Goal: Information Seeking & Learning: Learn about a topic

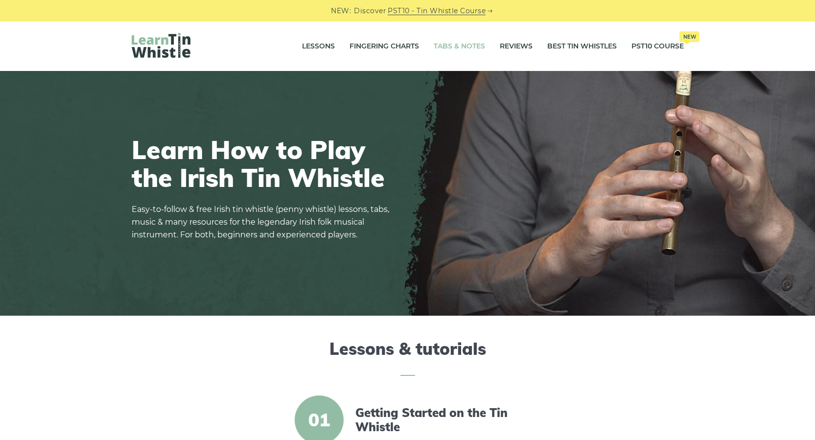
click at [447, 47] on link "Tabs & Notes" at bounding box center [459, 46] width 51 height 24
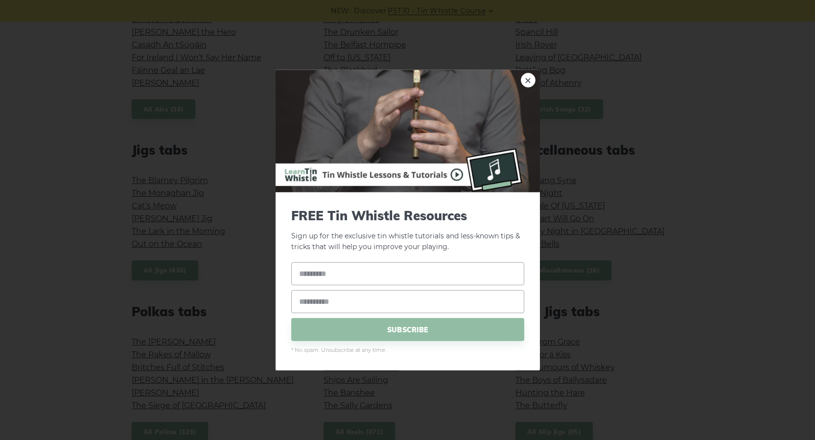
scroll to position [245, 0]
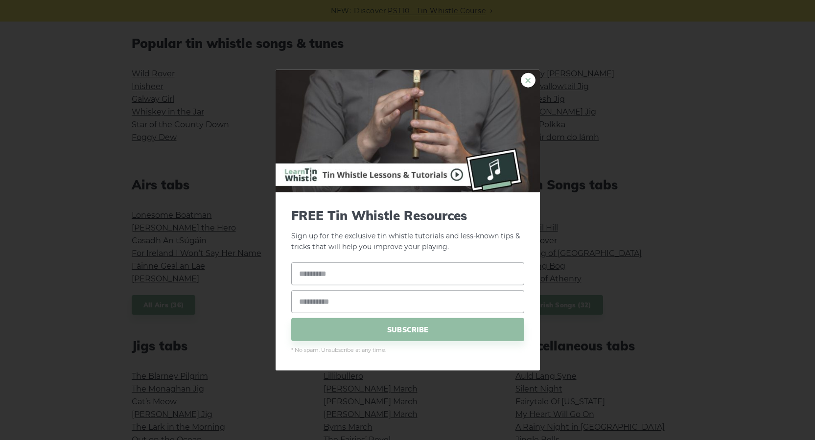
click at [527, 82] on link "×" at bounding box center [528, 79] width 15 height 15
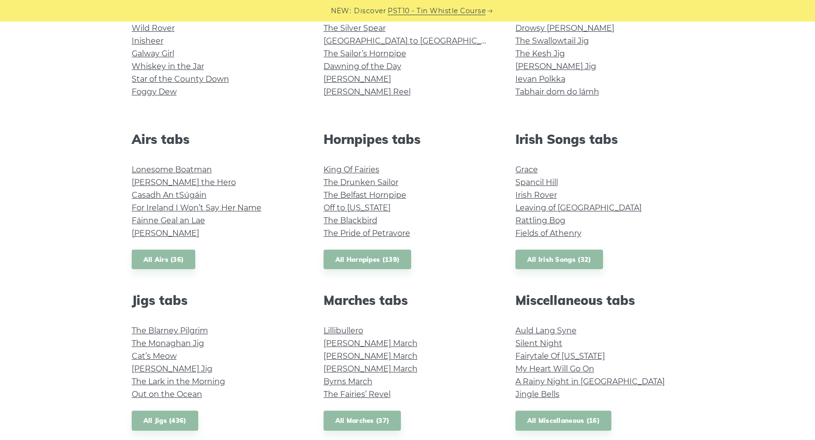
scroll to position [0, 0]
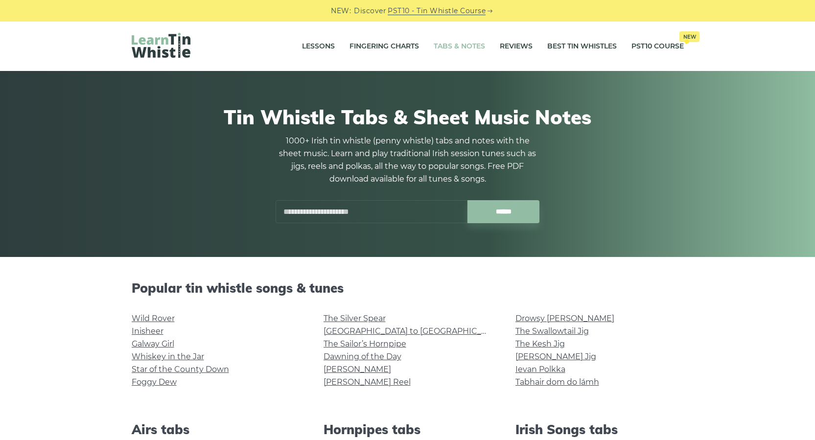
click at [366, 214] on input "text" at bounding box center [371, 211] width 192 height 23
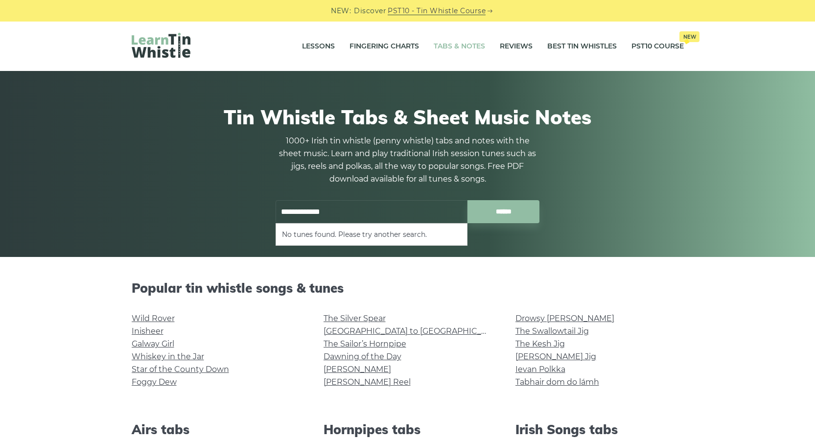
type input "**********"
click at [467, 200] on input "******" at bounding box center [503, 211] width 72 height 23
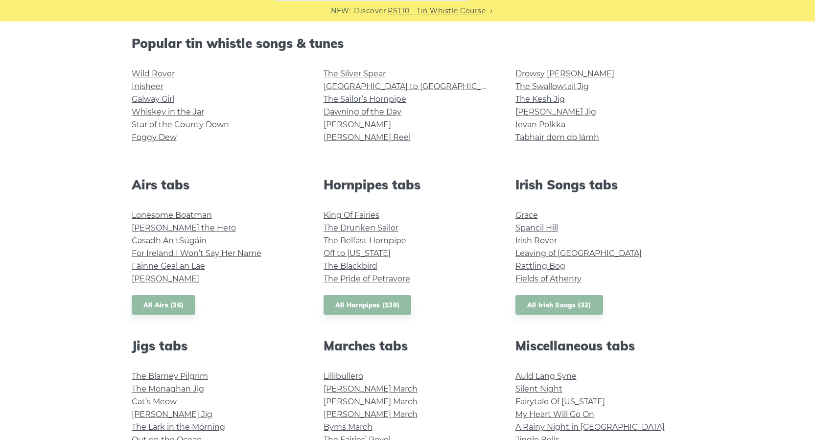
scroll to position [195, 0]
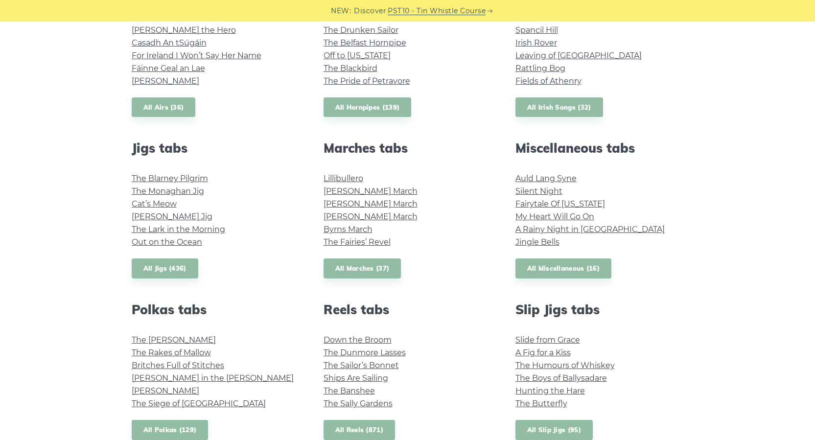
scroll to position [477, 0]
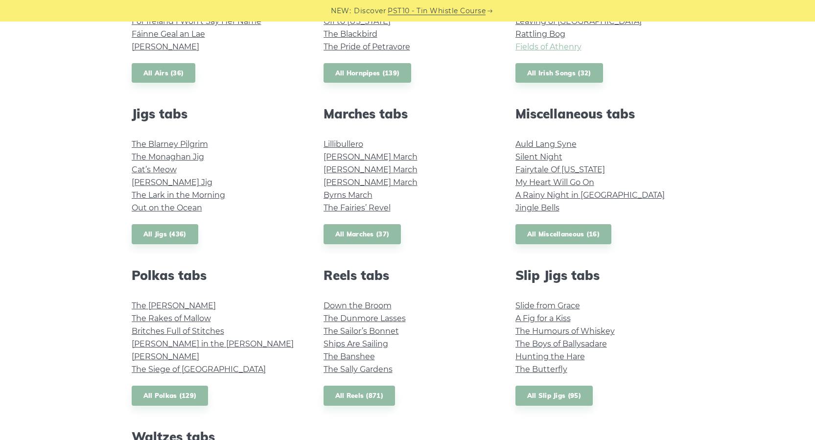
click at [552, 47] on link "Fields of Athenry" at bounding box center [548, 46] width 66 height 9
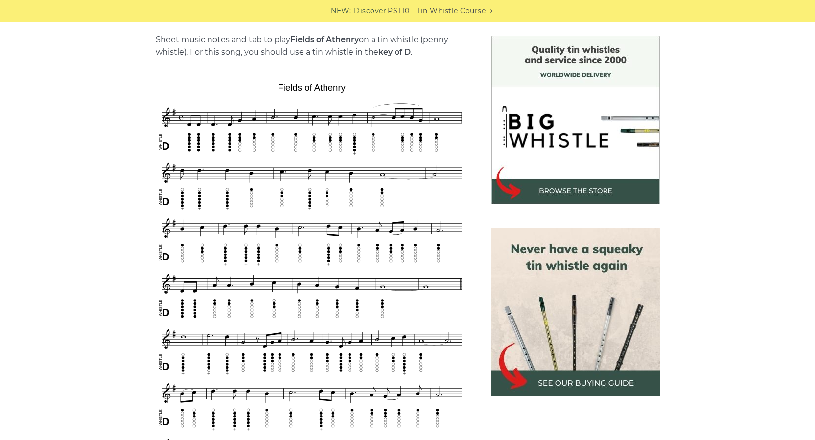
scroll to position [98, 0]
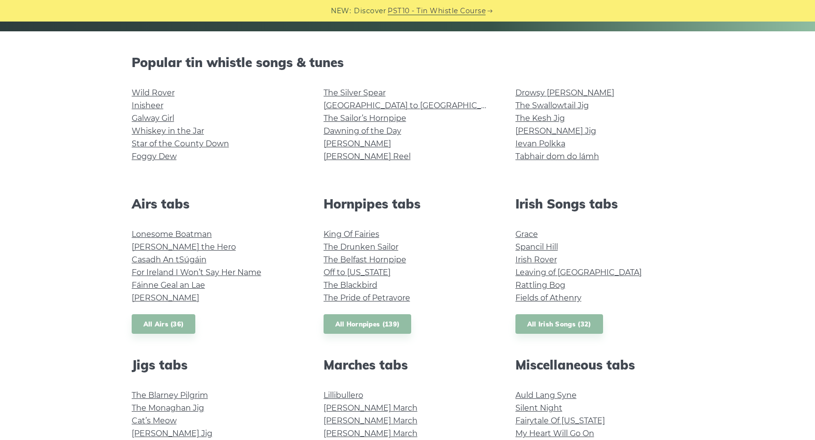
scroll to position [183, 0]
